Goal: Task Accomplishment & Management: Complete application form

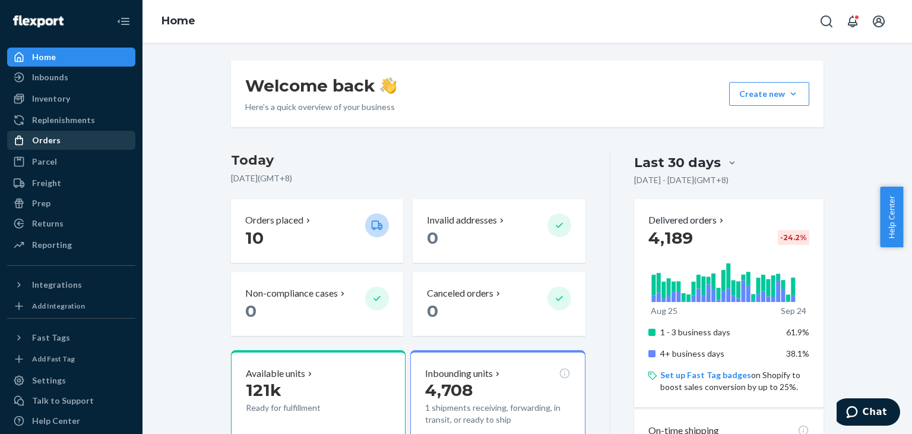
click at [85, 141] on div "Orders" at bounding box center [71, 140] width 126 height 17
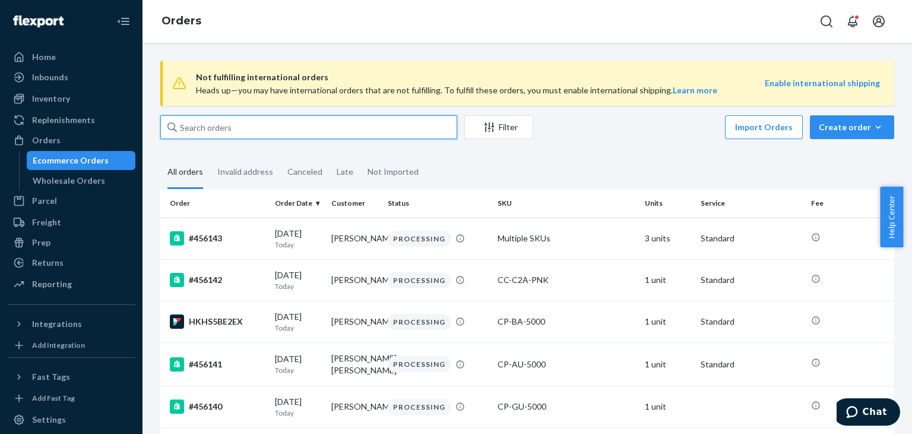
click at [226, 125] on input "text" at bounding box center [308, 127] width 297 height 24
paste input "RKKBGQNOEX"
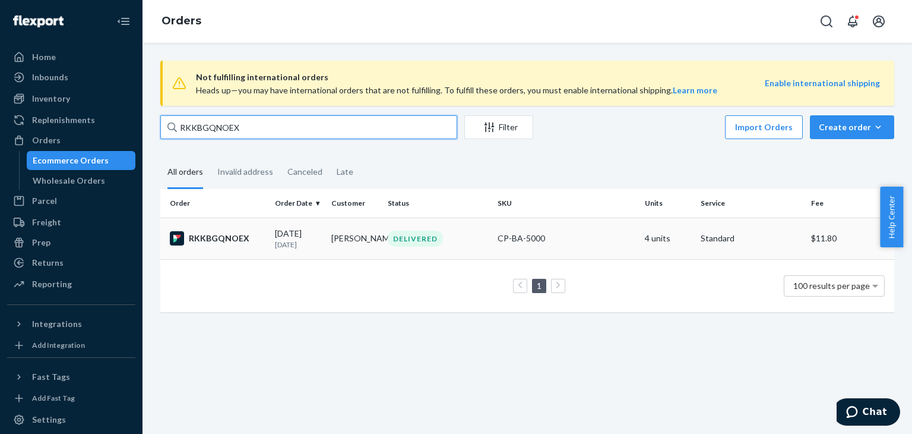
type input "RKKBGQNOEX"
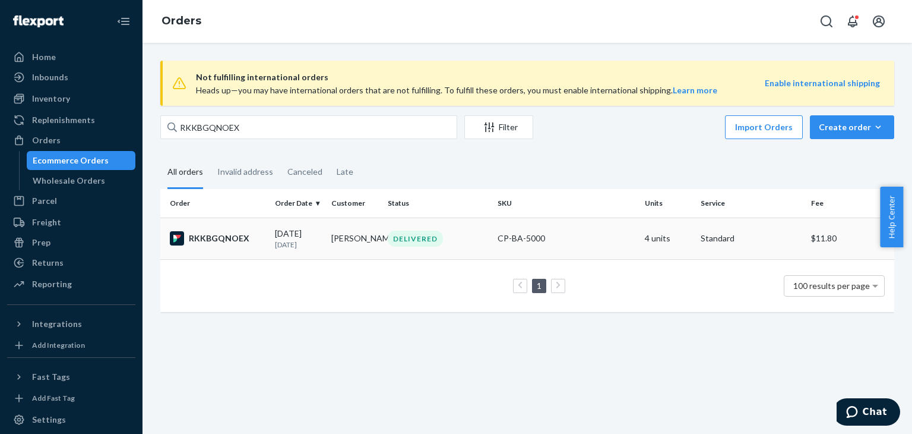
click at [458, 244] on div "DELIVERED" at bounding box center [437, 238] width 105 height 16
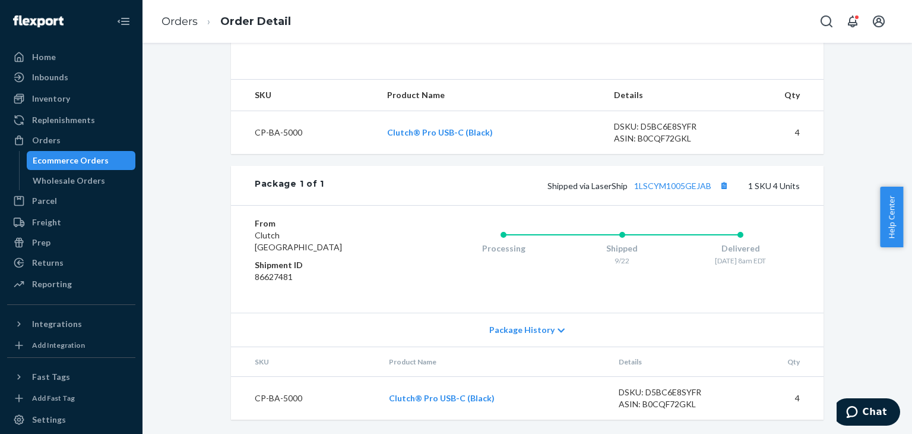
scroll to position [377, 0]
click at [675, 185] on link "1LSCYM1005GEJAB" at bounding box center [672, 186] width 77 height 10
drag, startPoint x: 76, startPoint y: 142, endPoint x: 104, endPoint y: 142, distance: 27.9
click at [76, 142] on div "Orders" at bounding box center [71, 140] width 126 height 17
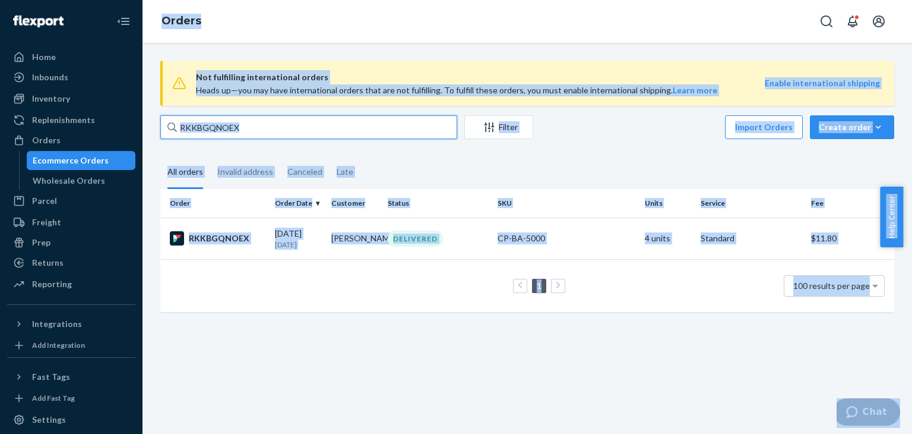
click at [302, 118] on input "RKKBGQNOEX" at bounding box center [308, 127] width 297 height 24
click at [305, 121] on input "RKKBGQNOEX" at bounding box center [308, 127] width 297 height 24
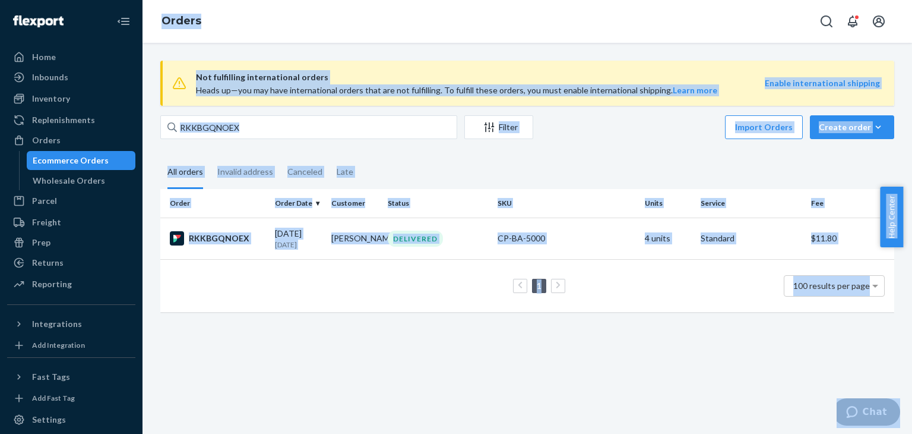
click at [536, 163] on fieldset "All orders Invalid address Canceled Late" at bounding box center [527, 172] width 734 height 33
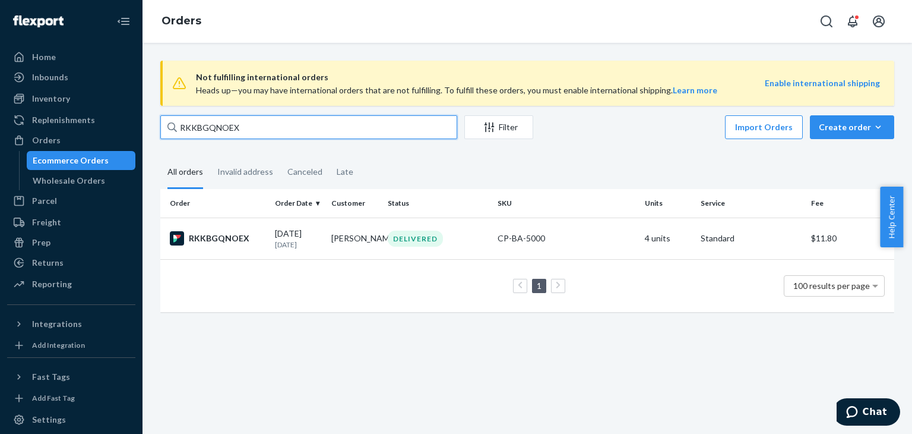
click at [365, 134] on input "RKKBGQNOEX" at bounding box center [308, 127] width 297 height 24
paste input "_DDVHSEG"
type input "RK_DDVHSEG"
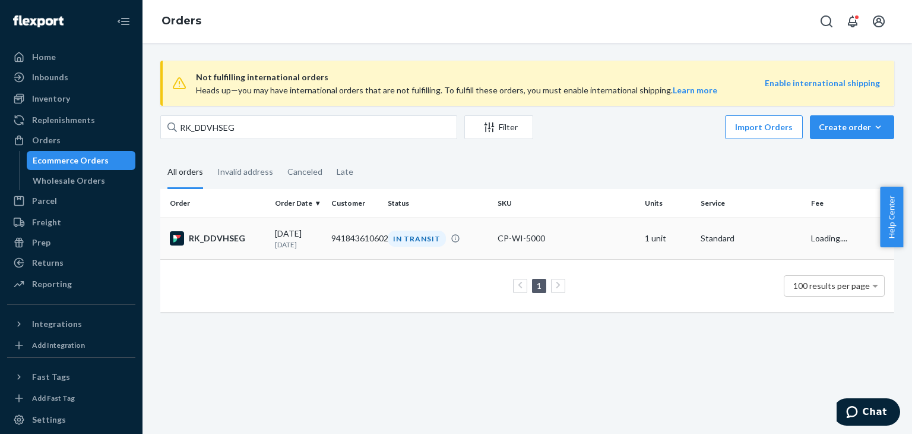
click at [565, 242] on div "CP-WI-5000" at bounding box center [566, 238] width 137 height 12
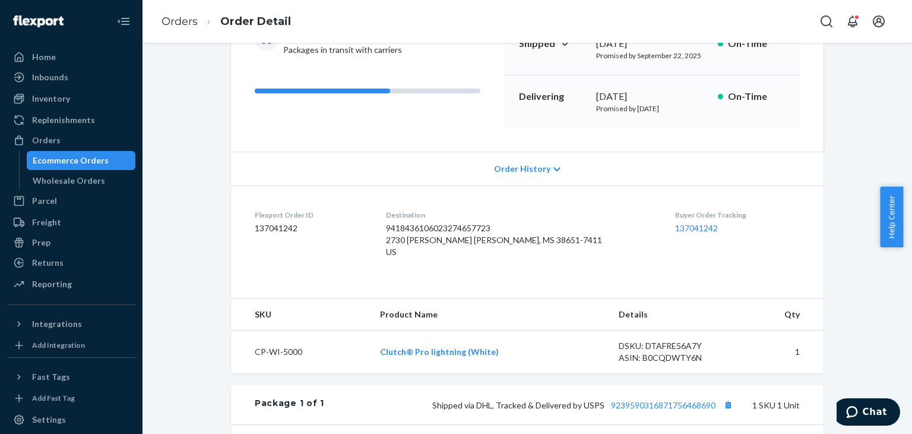
scroll to position [178, 0]
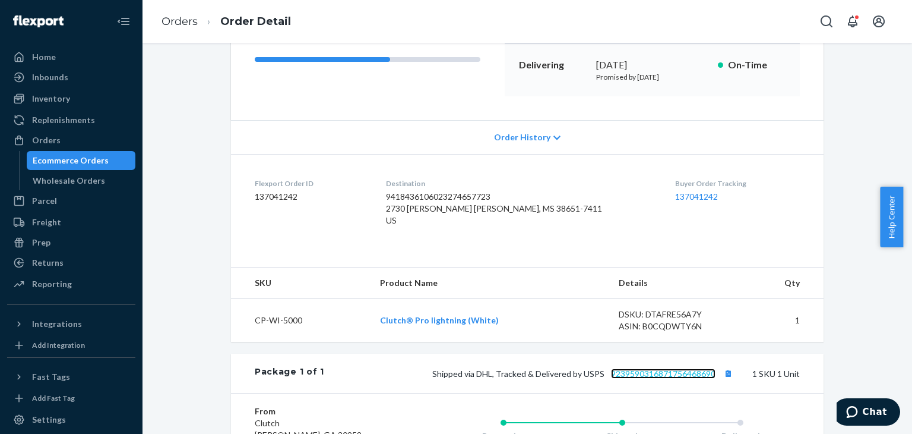
click at [690, 378] on link "9239590316871756468690" at bounding box center [663, 373] width 105 height 10
drag, startPoint x: 68, startPoint y: 137, endPoint x: 147, endPoint y: 121, distance: 81.2
click at [68, 137] on div "Orders" at bounding box center [71, 140] width 126 height 17
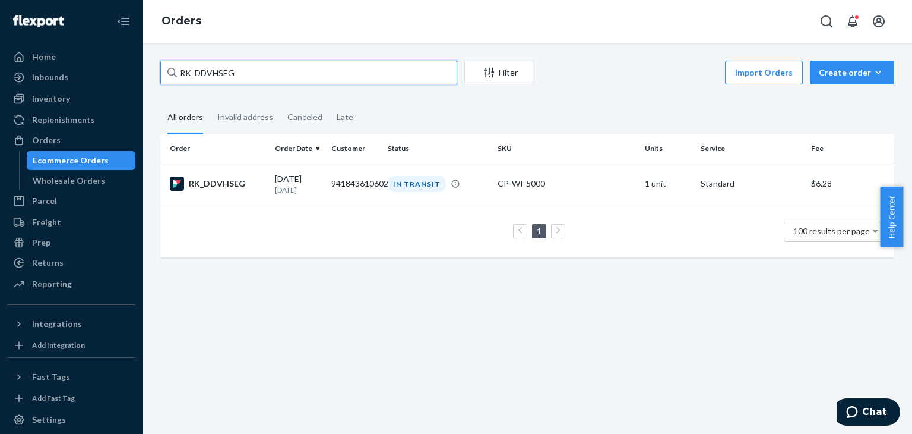
click at [283, 79] on div "RK_DDVHSEG Filter Import Orders Create order Ecommerce order Removal order All …" at bounding box center [527, 165] width 752 height 208
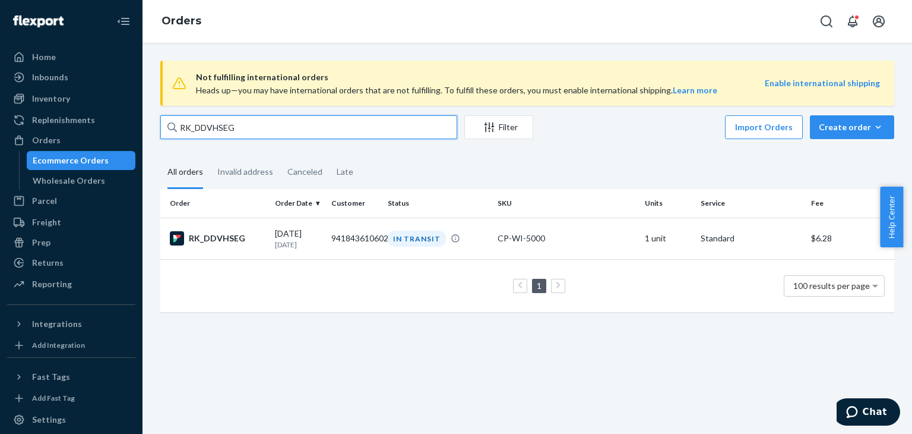
paste input "BYSTTU3IX"
type input "BYSTTU3IXG"
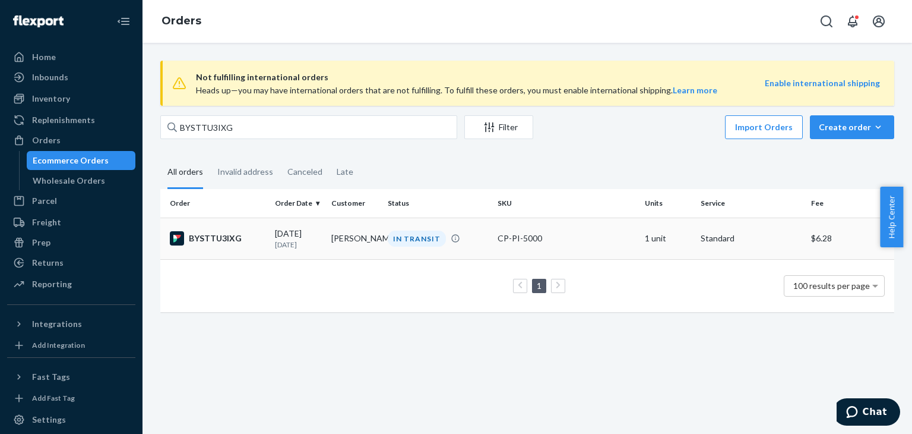
click at [480, 241] on div "IN TRANSIT" at bounding box center [437, 238] width 105 height 16
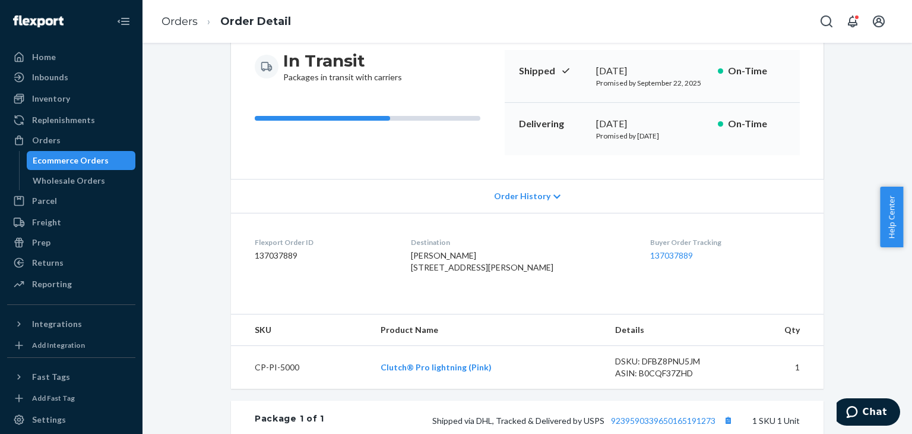
scroll to position [238, 0]
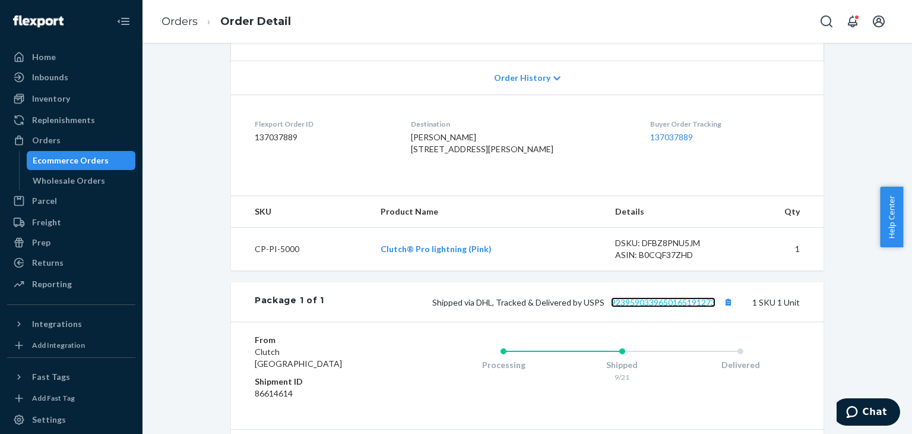
click at [679, 307] on link "9239590339650165191273" at bounding box center [663, 302] width 105 height 10
click at [71, 141] on div "Orders" at bounding box center [71, 140] width 126 height 17
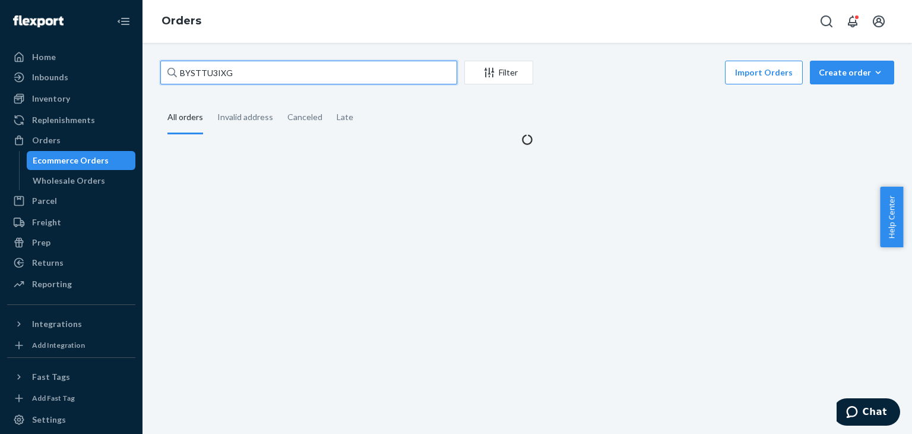
click at [270, 74] on div "BYSTTU3IXG Filter Import Orders Create order Ecommerce order Removal order All …" at bounding box center [527, 103] width 752 height 85
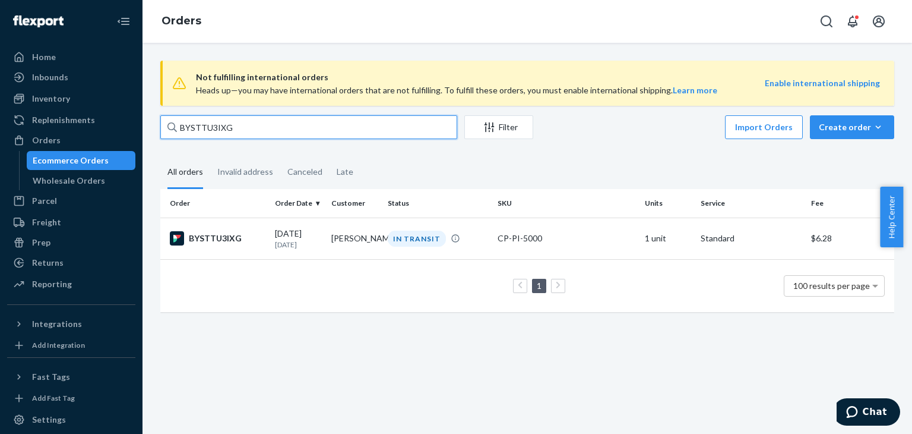
paste input "R1H7JEHOE"
type input "R1H7JEHOEG"
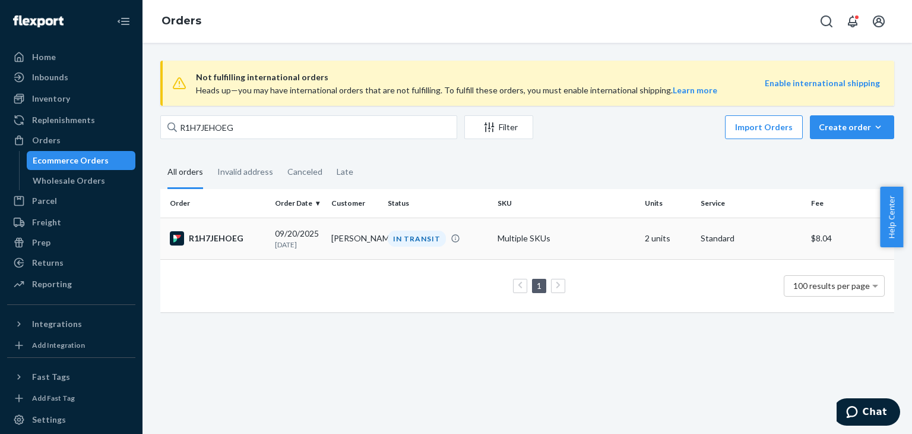
click at [469, 241] on div "IN TRANSIT" at bounding box center [437, 238] width 105 height 16
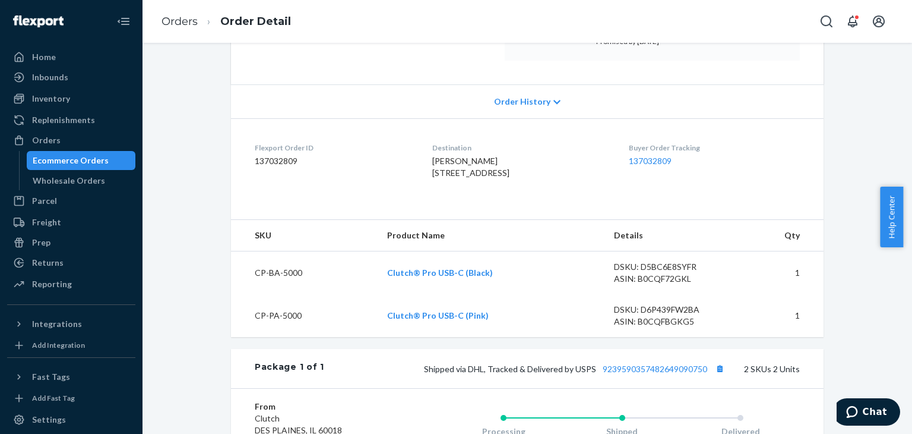
scroll to position [297, 0]
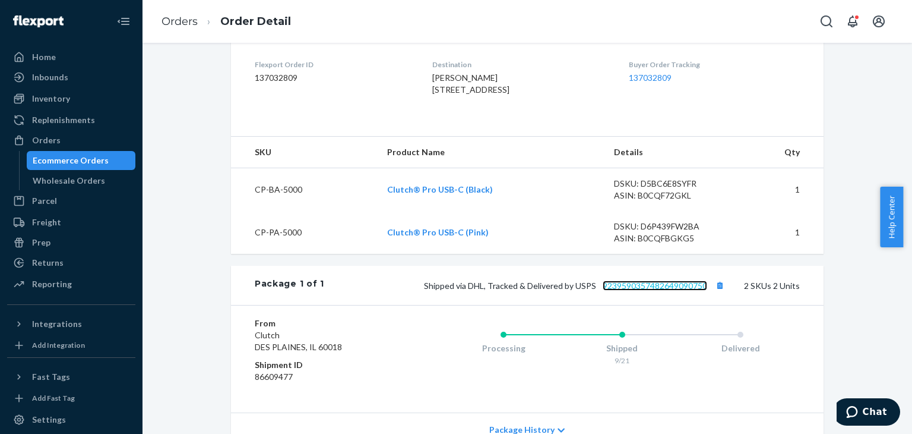
click at [675, 290] on link "9239590357482649090750" at bounding box center [655, 285] width 105 height 10
click at [46, 137] on div "Orders" at bounding box center [46, 140] width 29 height 12
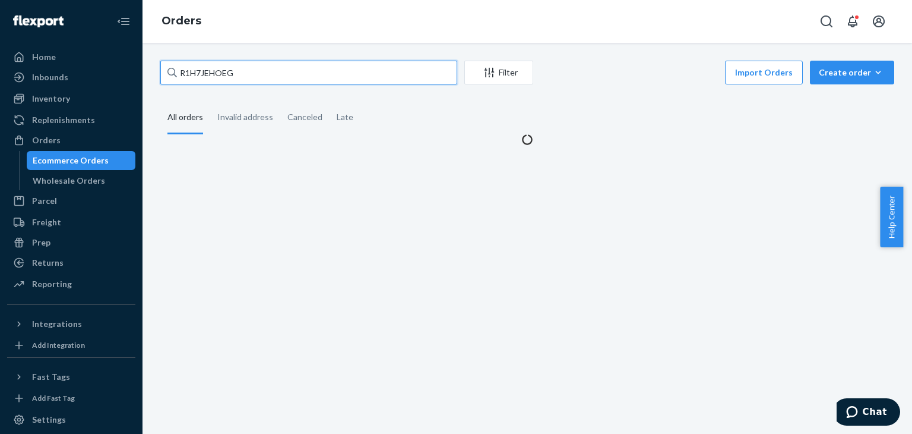
click at [236, 73] on input "R1H7JEHOEG" at bounding box center [308, 73] width 297 height 24
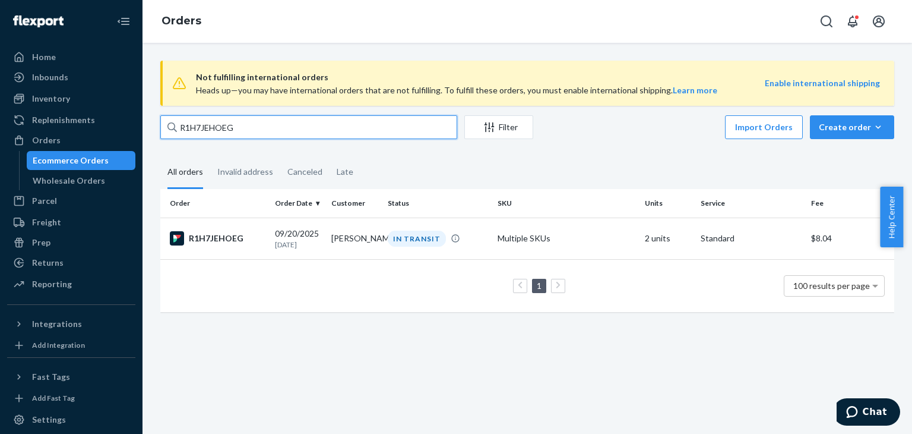
paste input "453141"
type input "453141"
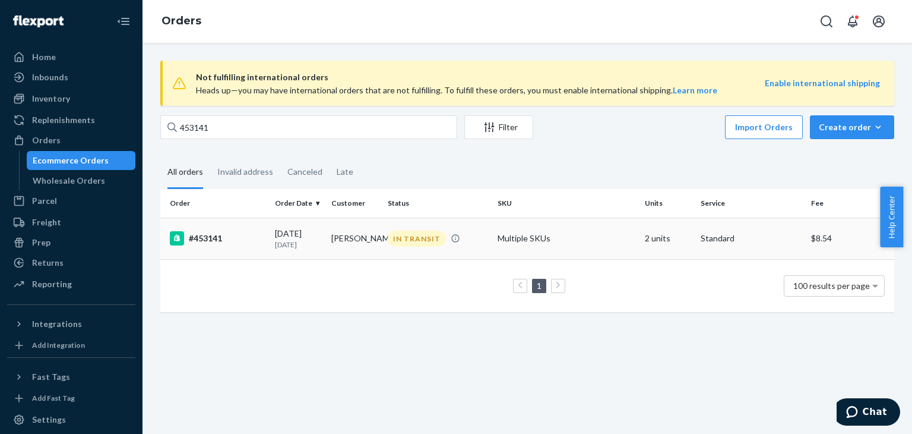
click at [598, 240] on td "Multiple SKUs" at bounding box center [566, 238] width 147 height 42
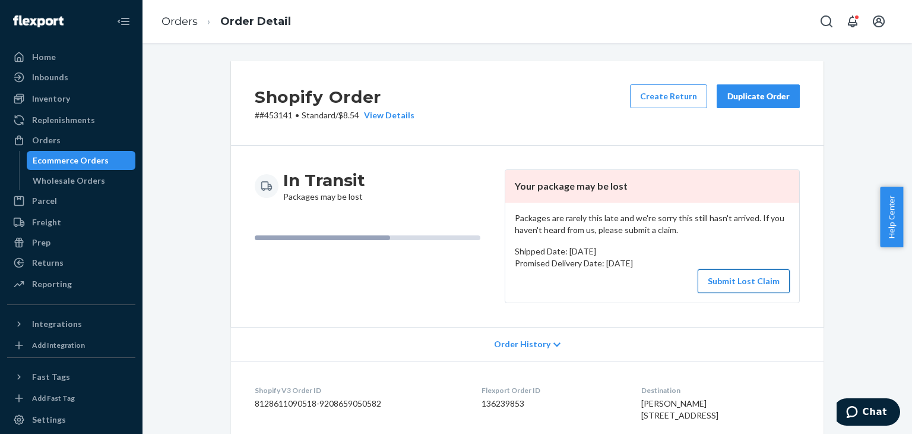
click at [753, 285] on button "Submit Lost Claim" at bounding box center [744, 281] width 92 height 24
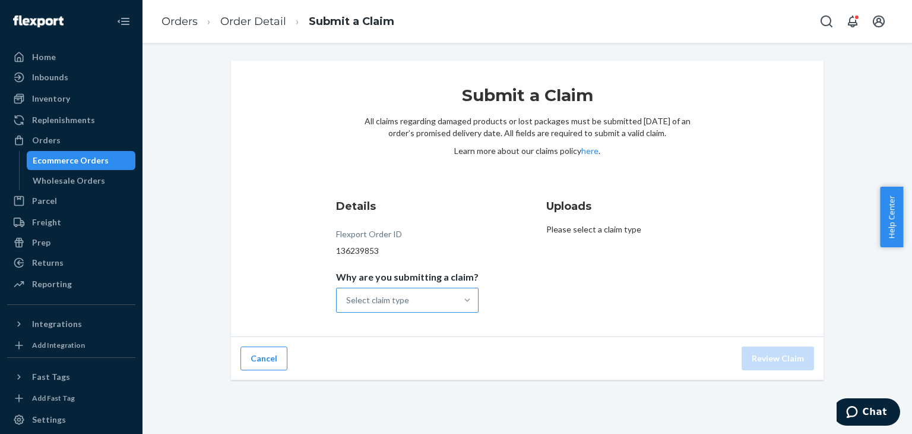
click at [457, 297] on div at bounding box center [467, 300] width 21 height 12
click at [347, 297] on input "Why are you submitting a claim? Select claim type" at bounding box center [346, 300] width 1 height 12
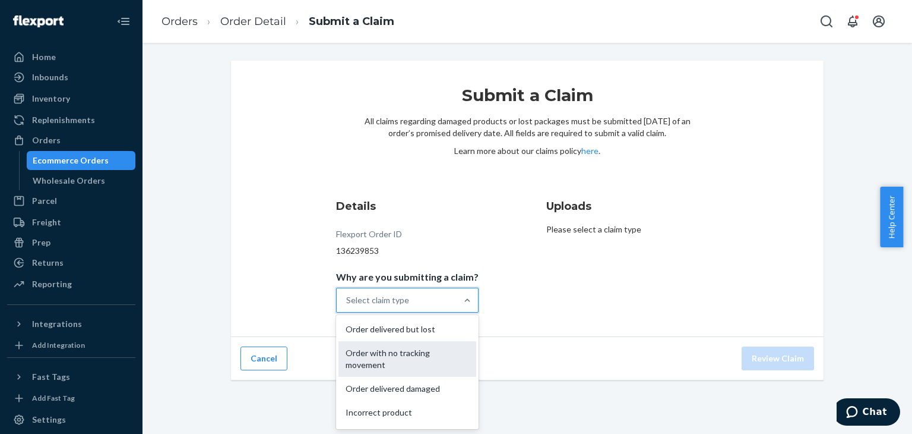
click at [431, 358] on div "Order with no tracking movement" at bounding box center [408, 359] width 138 height 36
click at [347, 306] on input "Why are you submitting a claim? option Order with no tracking movement focused,…" at bounding box center [346, 300] width 1 height 12
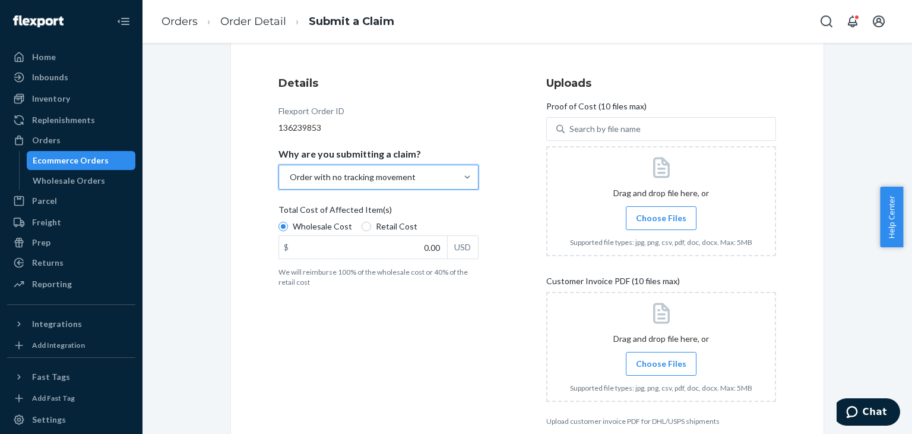
scroll to position [119, 0]
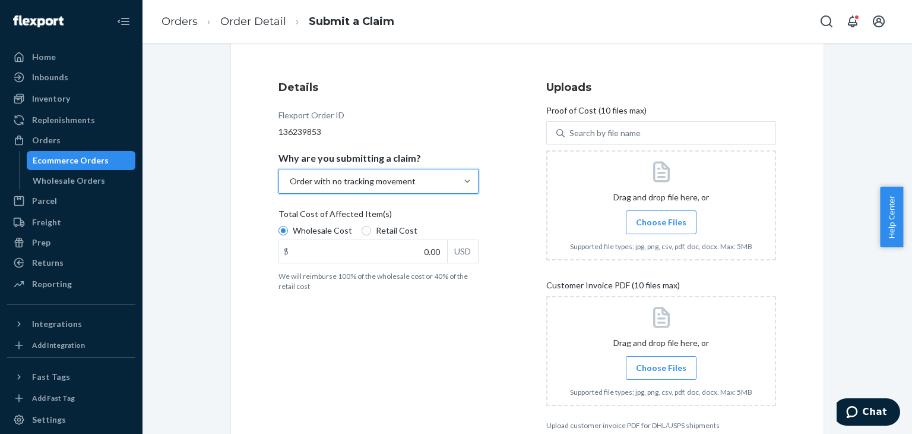
click at [665, 225] on span "Choose Files" at bounding box center [661, 222] width 50 height 12
click at [662, 225] on input "Choose Files" at bounding box center [661, 222] width 1 height 13
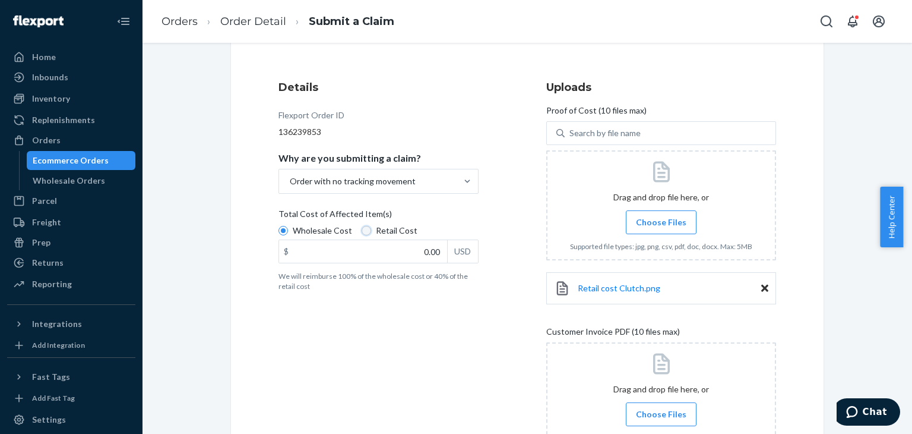
click at [362, 233] on input "Retail Cost" at bounding box center [367, 231] width 10 height 10
radio input "true"
radio input "false"
click at [422, 251] on input "0.00" at bounding box center [363, 251] width 168 height 23
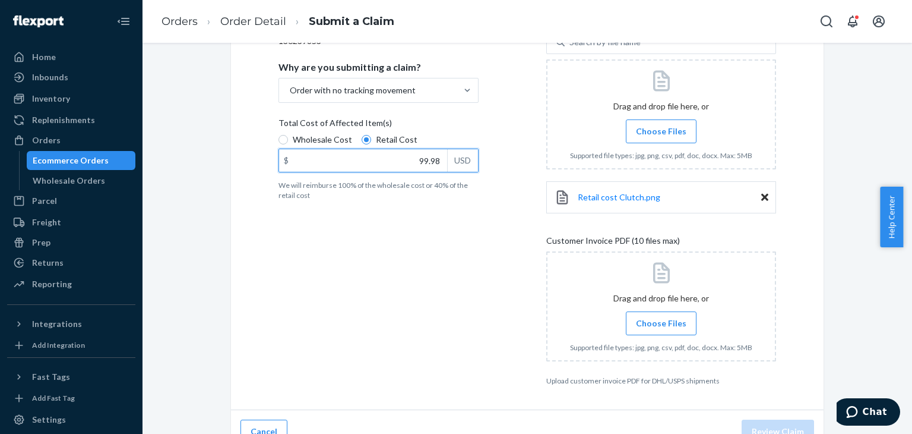
scroll to position [229, 0]
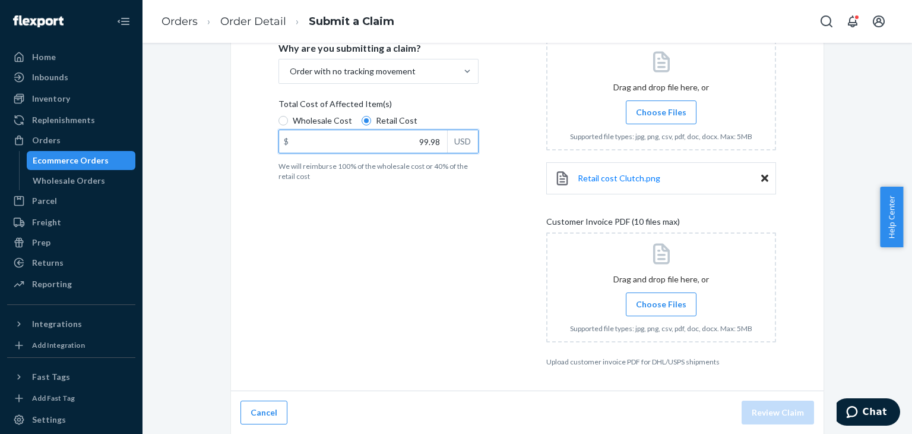
type input "99.98"
click at [665, 302] on span "Choose Files" at bounding box center [661, 304] width 50 height 12
click at [662, 302] on input "Choose Files" at bounding box center [661, 304] width 1 height 13
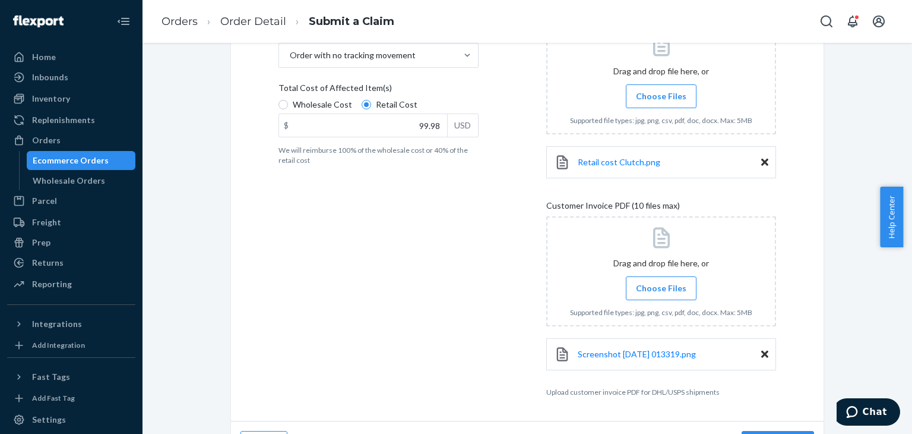
scroll to position [275, 0]
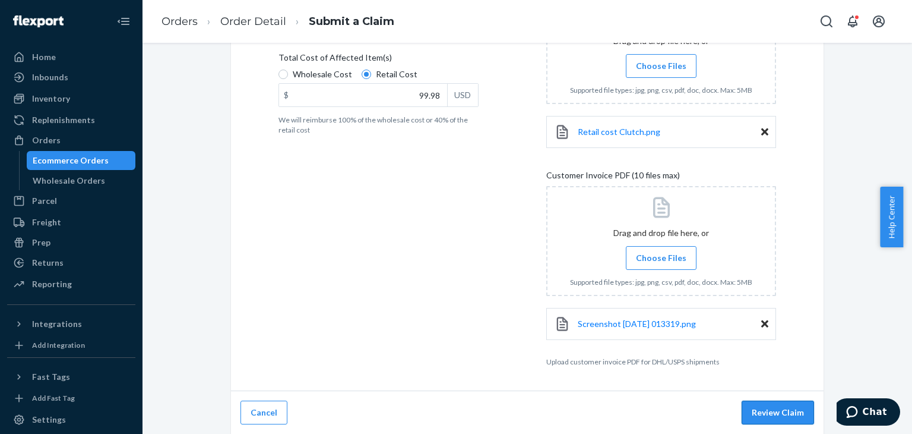
click at [777, 413] on button "Review Claim" at bounding box center [778, 412] width 72 height 24
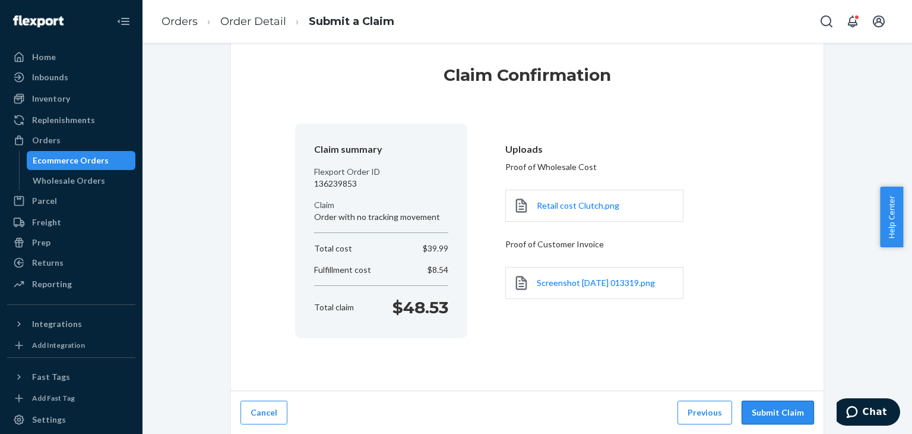
click at [769, 409] on button "Submit Claim" at bounding box center [778, 412] width 72 height 24
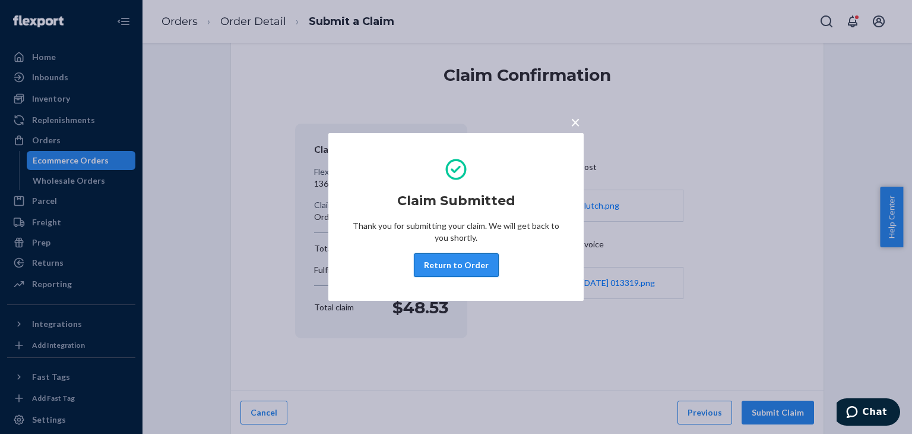
click at [466, 263] on button "Return to Order" at bounding box center [456, 265] width 85 height 24
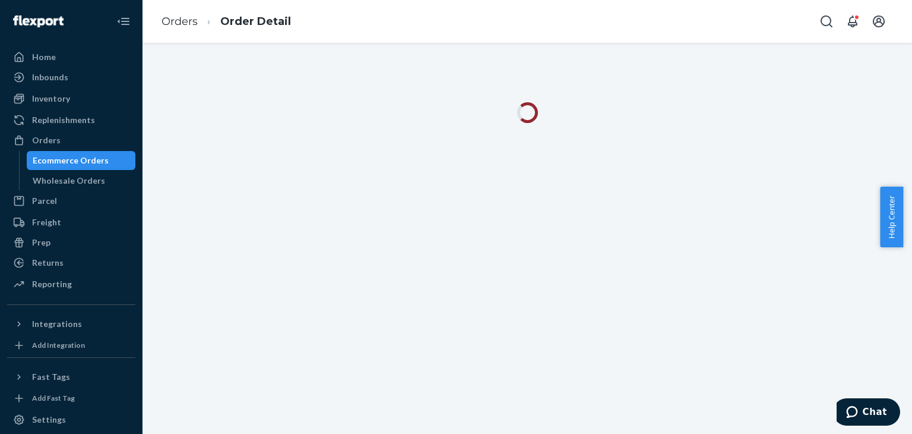
click at [66, 135] on div "Orders" at bounding box center [71, 140] width 126 height 17
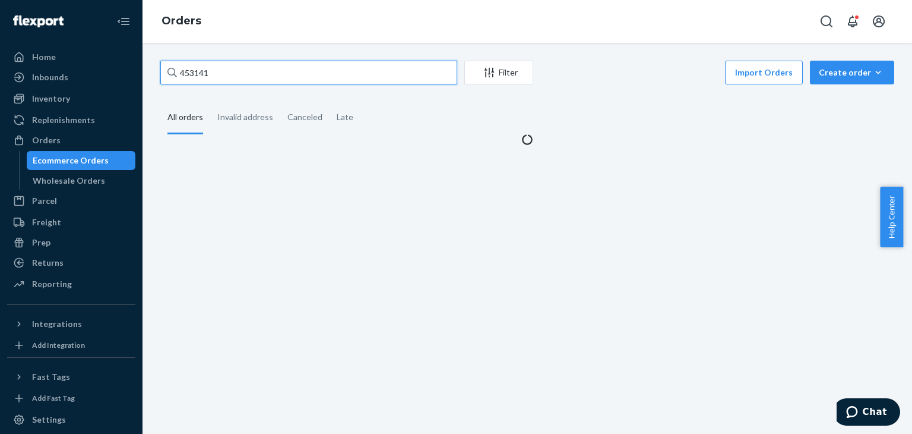
click at [293, 74] on input "453141" at bounding box center [308, 73] width 297 height 24
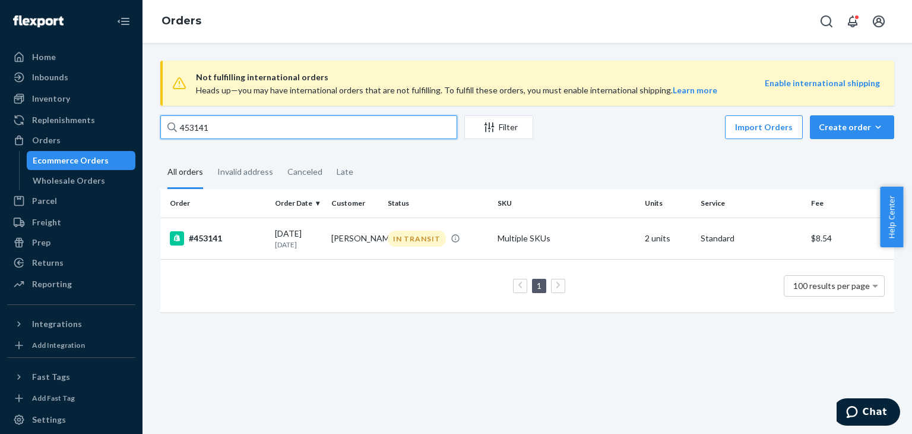
paste input "BJXGAV2SGL"
type input "BJXGAV2SGL"
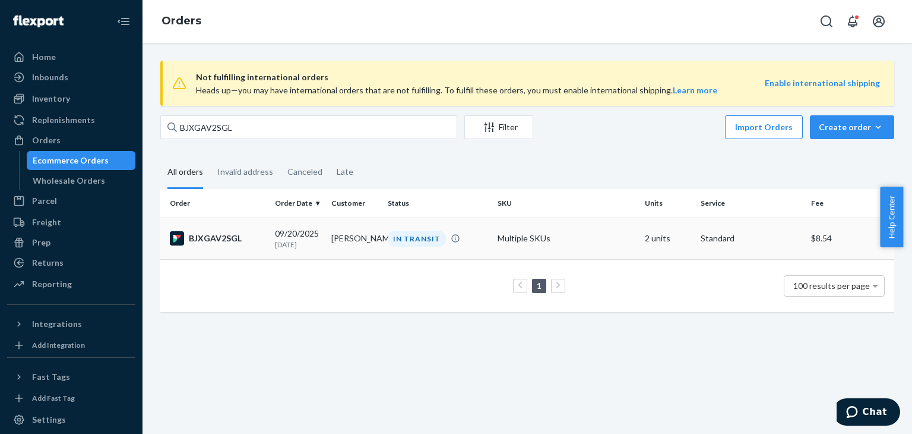
click at [580, 245] on td "Multiple SKUs" at bounding box center [566, 238] width 147 height 42
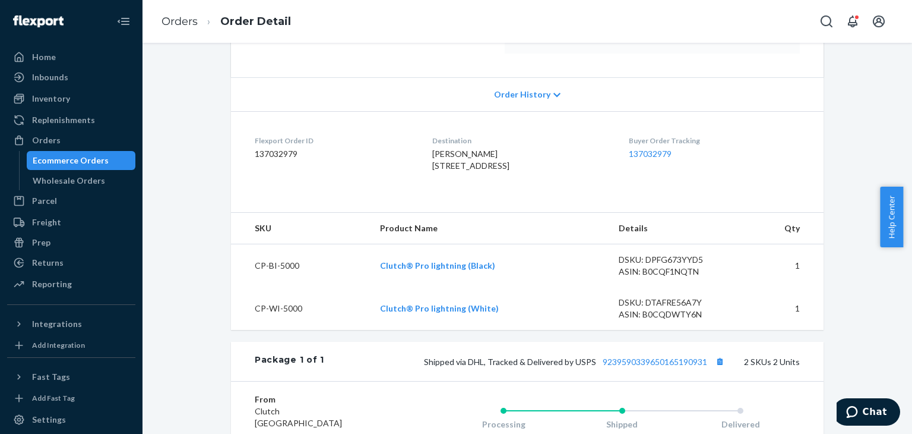
scroll to position [238, 0]
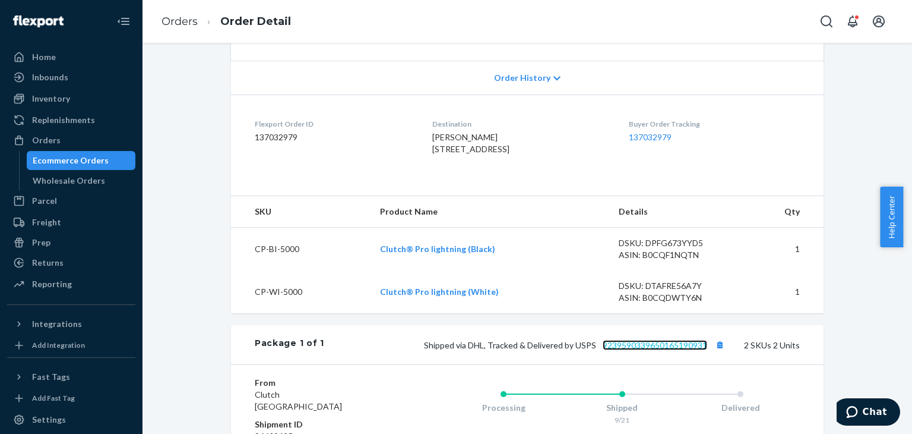
click at [656, 350] on link "9239590339650165190931" at bounding box center [655, 345] width 105 height 10
click at [60, 136] on div "Orders" at bounding box center [71, 140] width 126 height 17
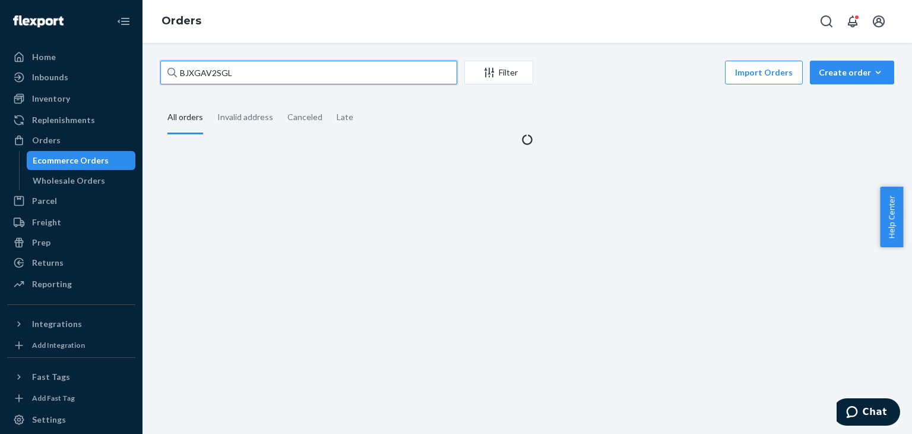
click at [273, 75] on input "BJXGAV2SGL" at bounding box center [308, 73] width 297 height 24
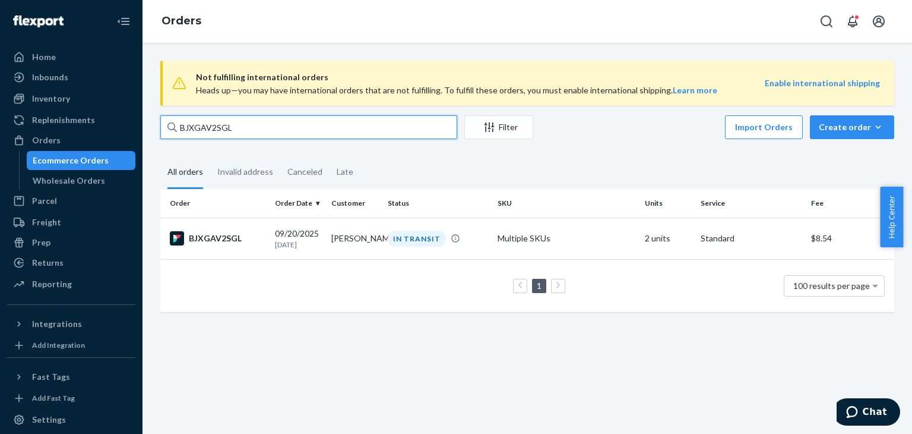
paste input "RJOZWGIOXE"
type input "RJOZWGIOXE"
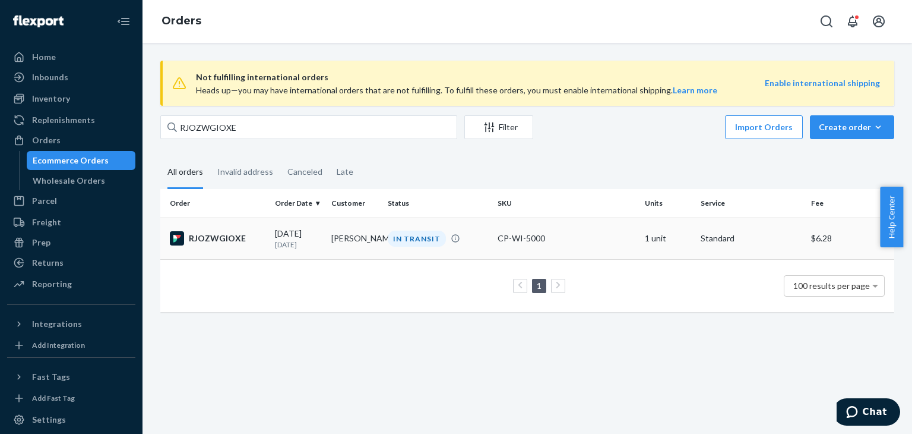
click at [541, 238] on div "CP-WI-5000" at bounding box center [566, 238] width 137 height 12
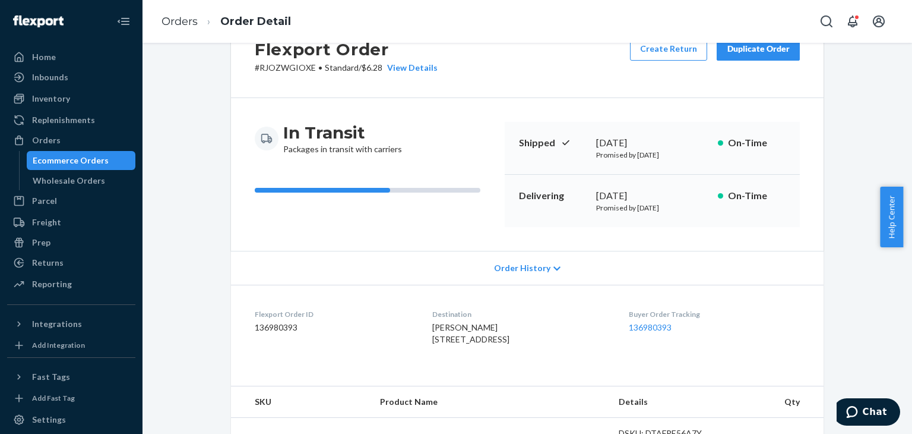
scroll to position [238, 0]
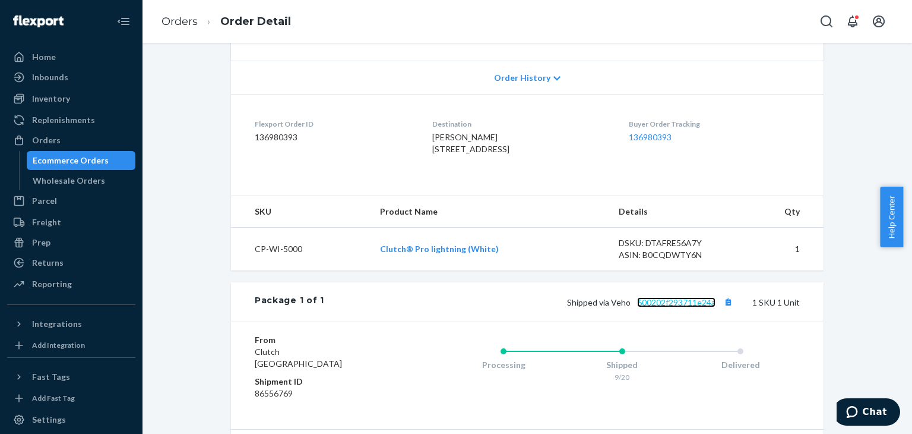
click at [674, 307] on link "600202f293711e24a" at bounding box center [676, 302] width 78 height 10
drag, startPoint x: 78, startPoint y: 147, endPoint x: 107, endPoint y: 138, distance: 30.4
click at [78, 147] on div "Orders" at bounding box center [71, 140] width 126 height 17
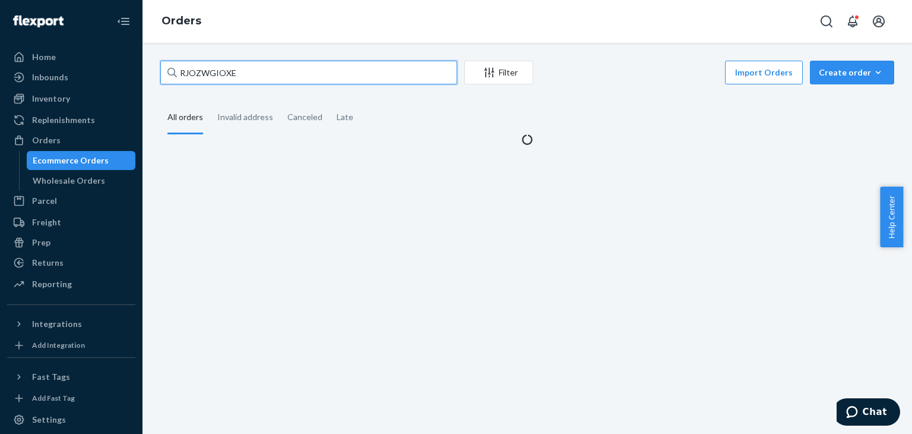
click at [244, 74] on input "RJOZWGIOXE" at bounding box center [308, 73] width 297 height 24
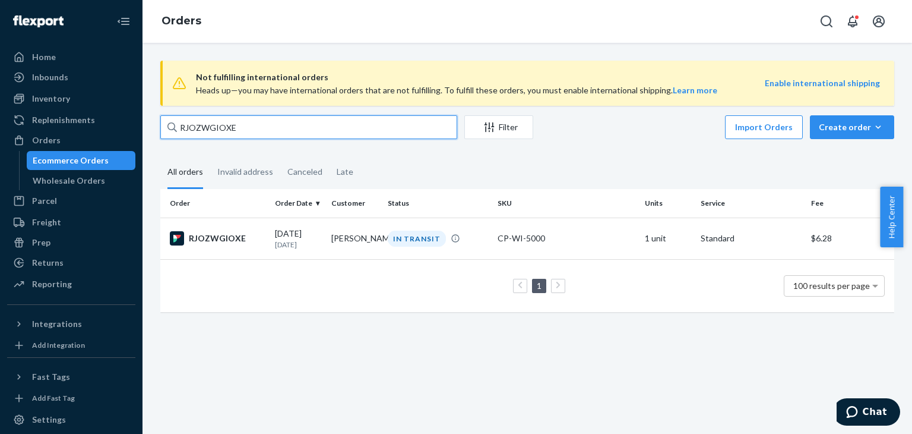
paste input "SKU67LISXX"
type input "SKU67LISXX"
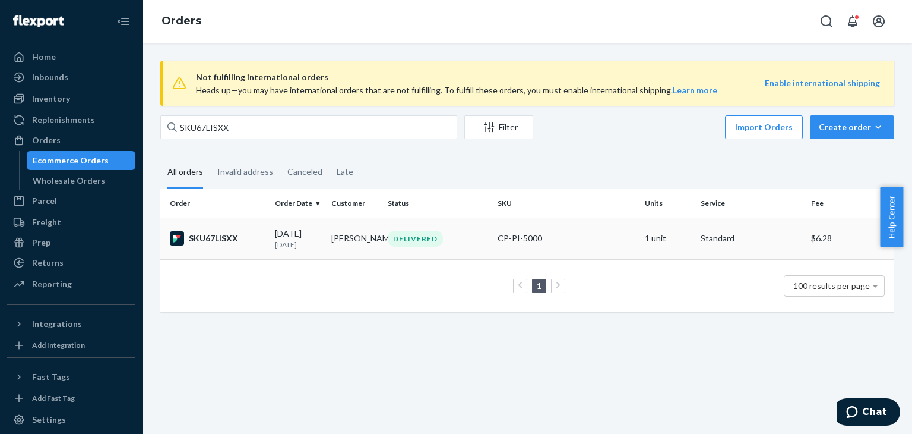
click at [477, 235] on div "DELIVERED" at bounding box center [437, 238] width 105 height 16
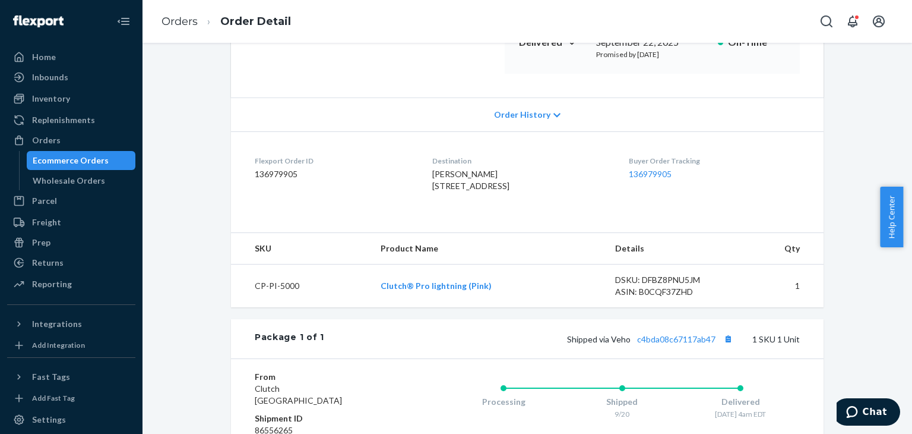
scroll to position [297, 0]
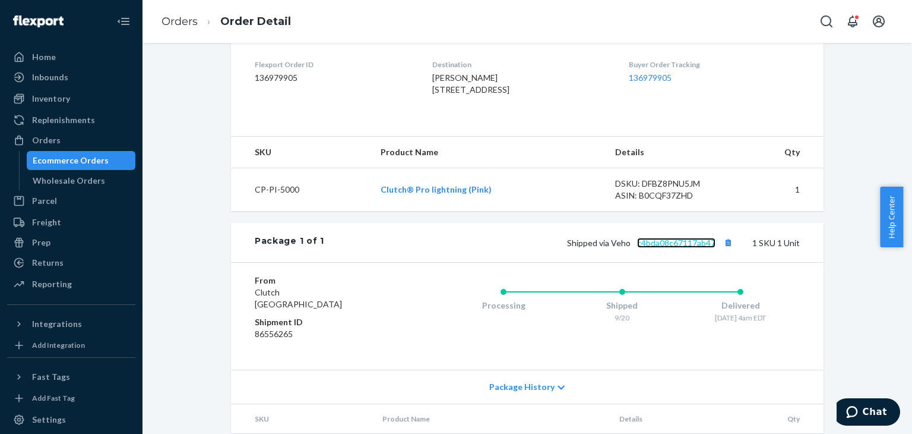
click at [686, 248] on link "c4bda08c67117ab47" at bounding box center [676, 243] width 78 height 10
click at [46, 261] on div "Returns" at bounding box center [47, 263] width 31 height 12
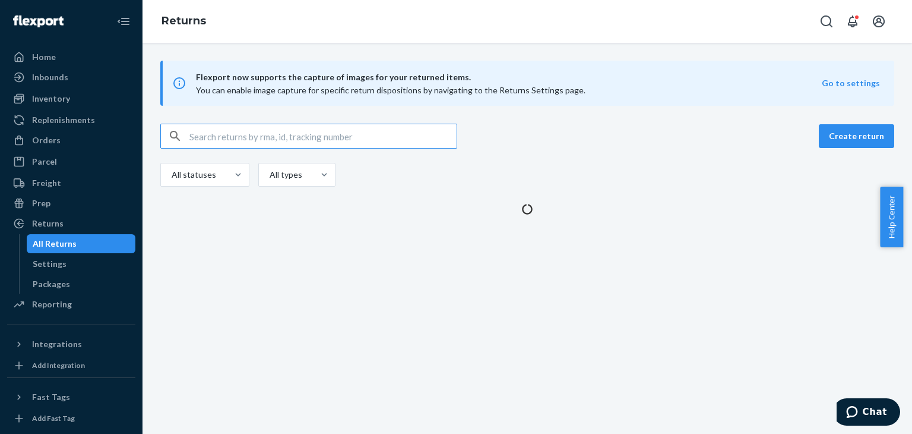
click at [285, 137] on input "text" at bounding box center [322, 136] width 267 height 24
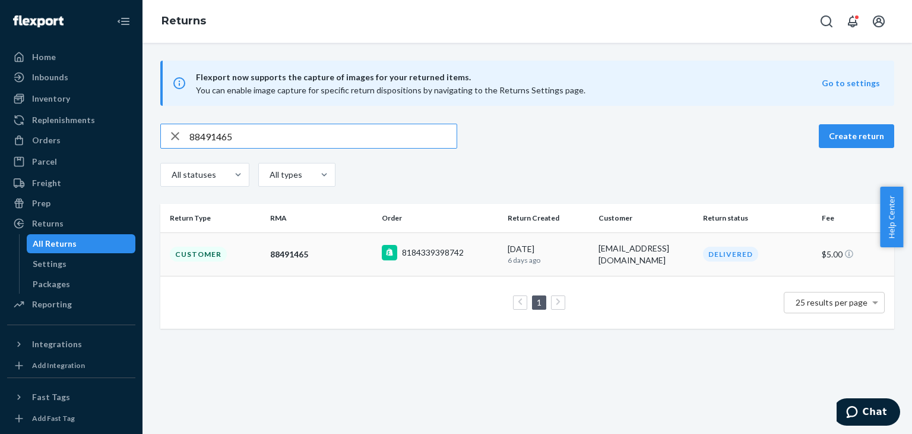
type input "88491465"
click at [637, 258] on div "[EMAIL_ADDRESS][DOMAIN_NAME]" at bounding box center [647, 254] width 96 height 24
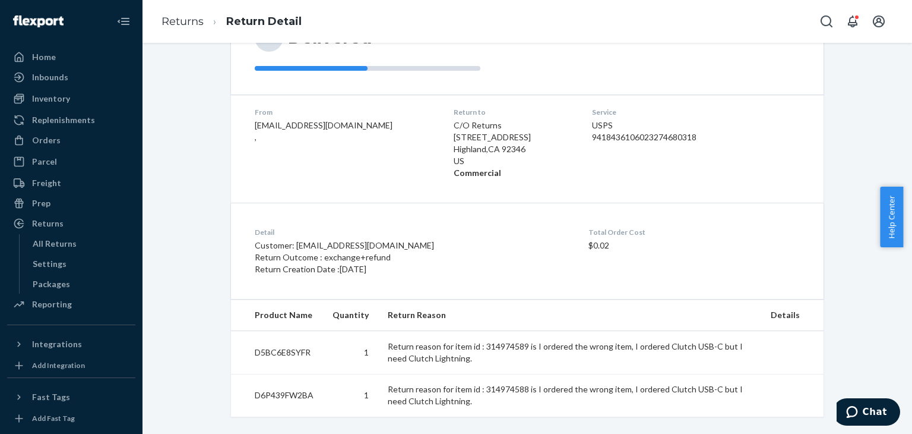
scroll to position [158, 0]
